Goal: Task Accomplishment & Management: Use online tool/utility

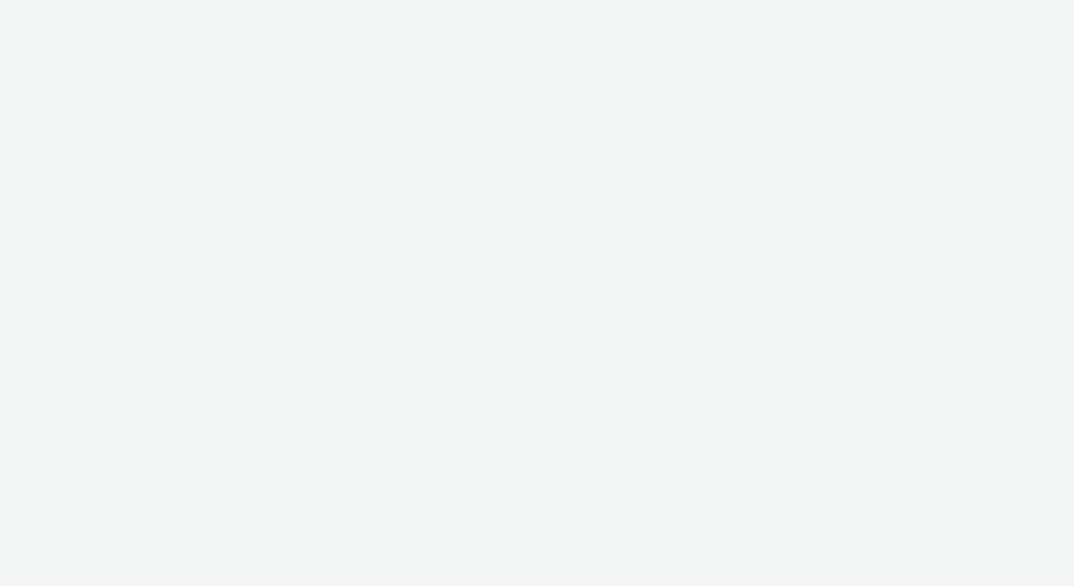
select select "2b8dd31a-8117-4e68-a346-a4c56cee5b05"
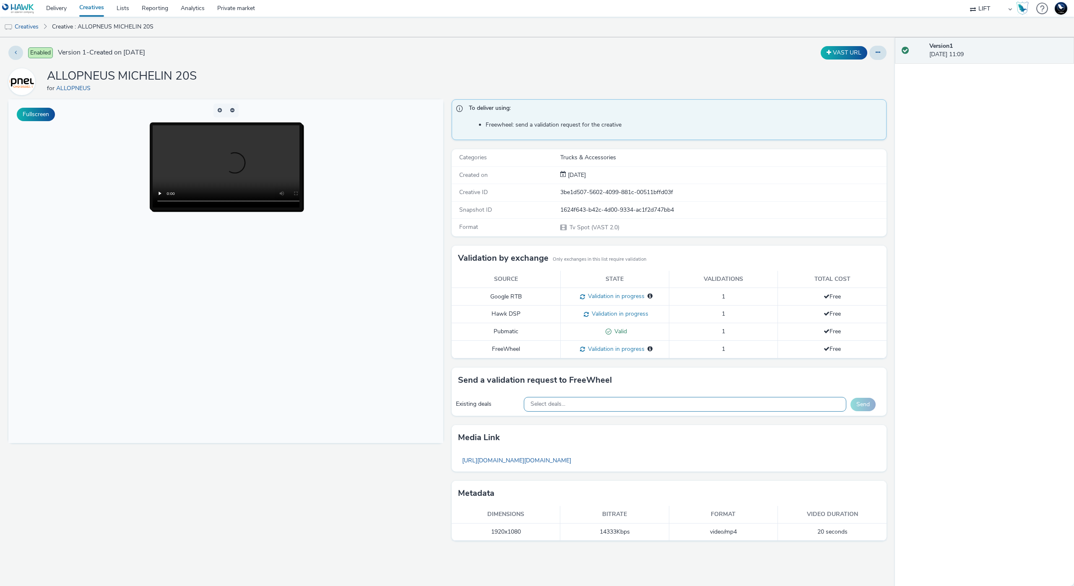
click at [596, 405] on div "Select deals..." at bounding box center [685, 404] width 323 height 15
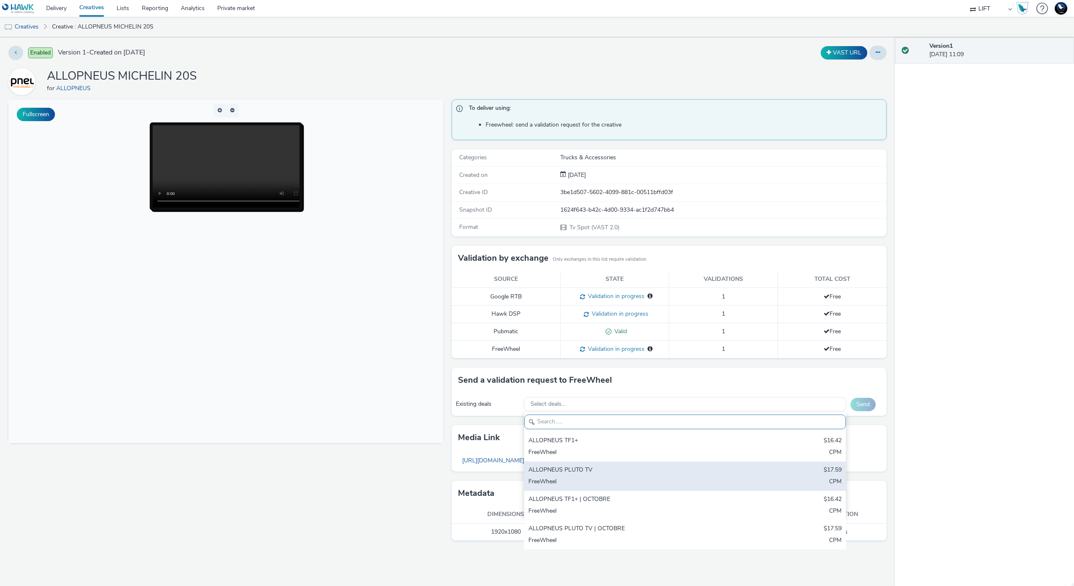
click at [603, 471] on div "ALLOPNEUS PLUTO TV" at bounding box center [633, 471] width 208 height 10
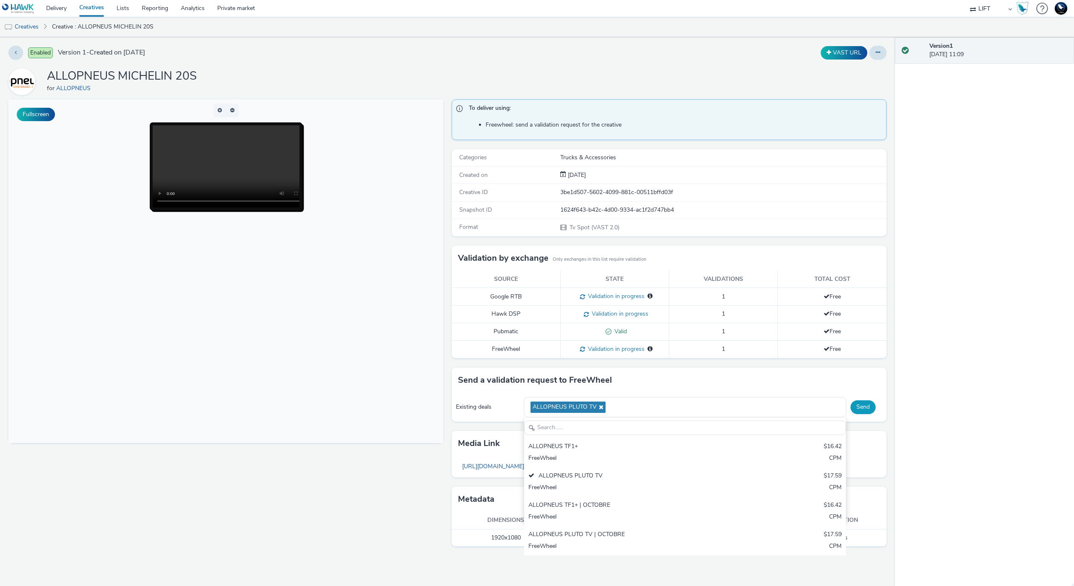
click at [869, 406] on button "Send" at bounding box center [863, 407] width 25 height 13
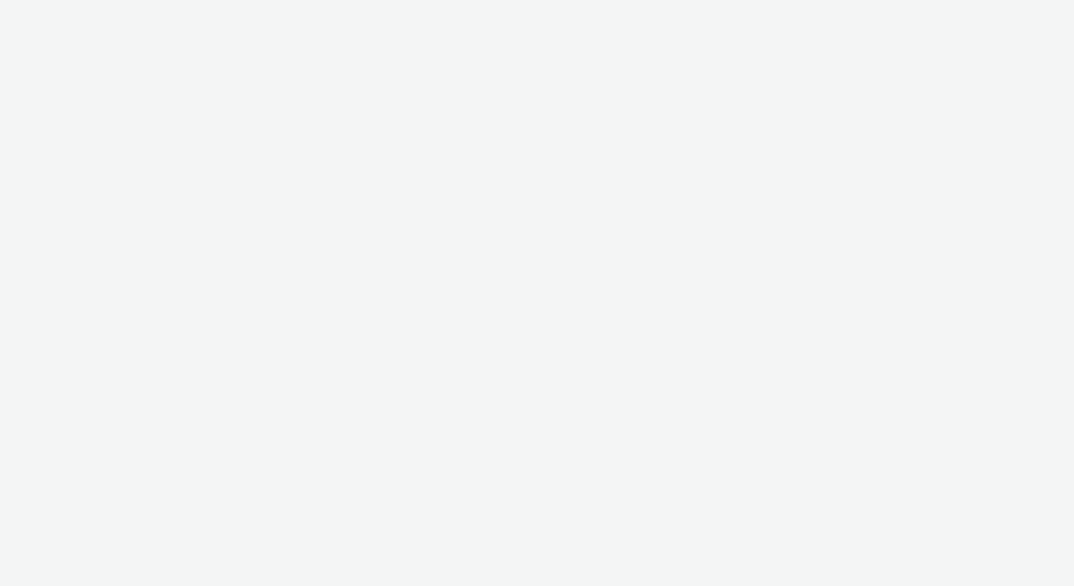
select select "2b8dd31a-8117-4e68-a346-a4c56cee5b05"
